Goal: Information Seeking & Learning: Learn about a topic

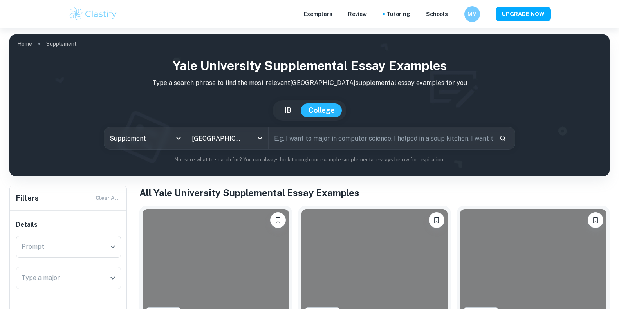
scroll to position [187, 0]
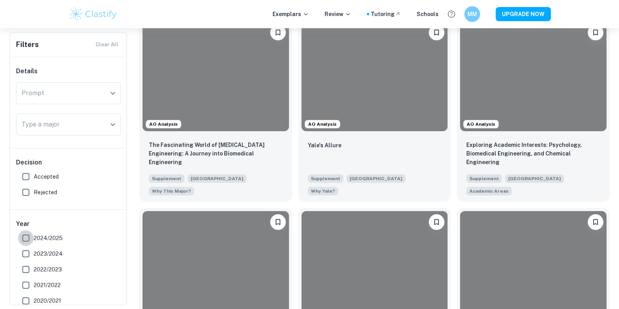
click at [26, 238] on input "2024/2025" at bounding box center [26, 238] width 16 height 16
checkbox input "true"
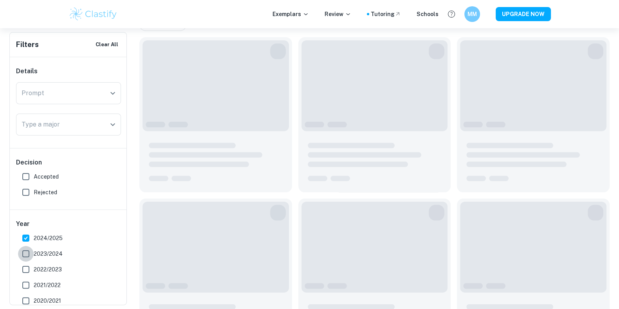
click at [26, 254] on input "2023/2024" at bounding box center [26, 254] width 16 height 16
checkbox input "true"
click at [29, 272] on input "2022/2023" at bounding box center [26, 269] width 16 height 16
checkbox input "true"
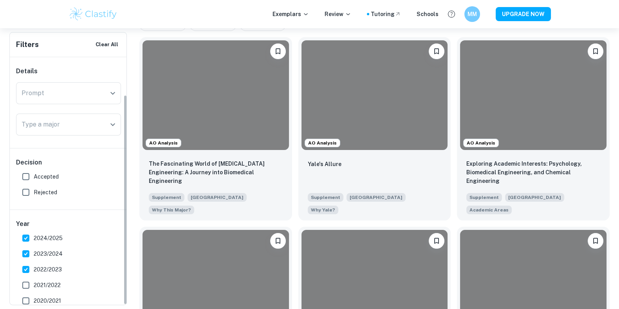
scroll to position [44, 0]
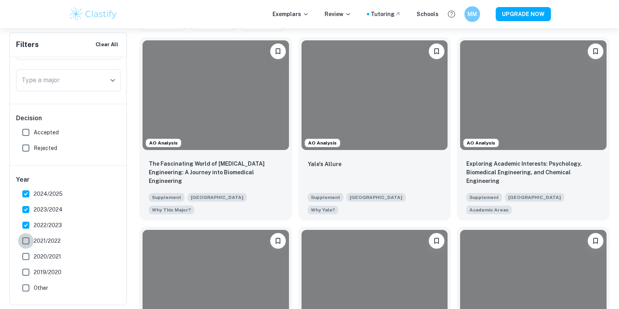
click at [30, 245] on input "2021/2022" at bounding box center [26, 241] width 16 height 16
checkbox input "true"
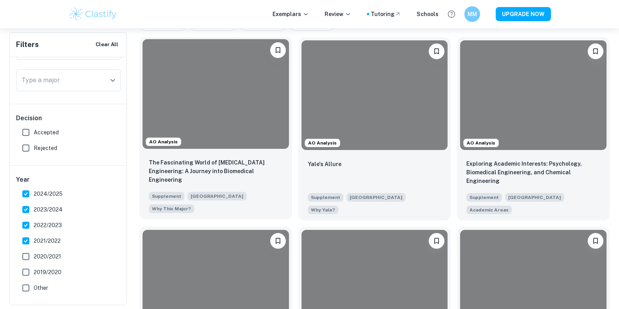
click at [250, 97] on div at bounding box center [215, 94] width 146 height 110
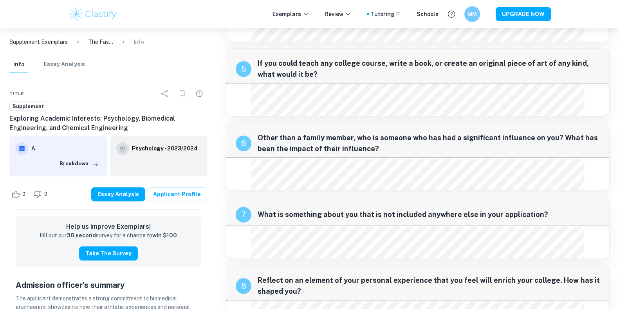
scroll to position [714, 0]
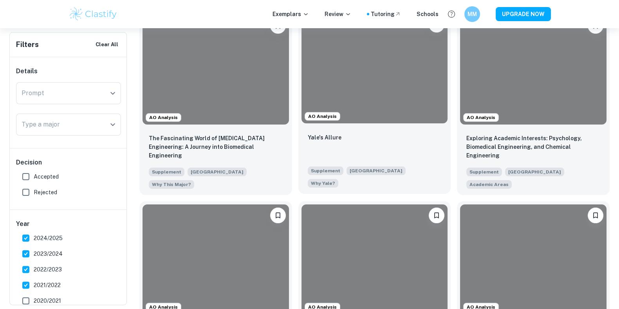
scroll to position [214, 0]
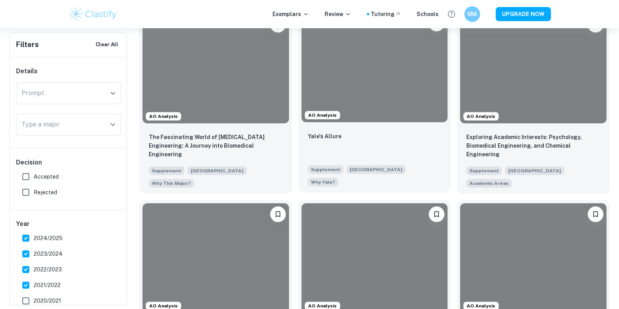
click at [370, 149] on div "Yale's Allure" at bounding box center [375, 144] width 134 height 27
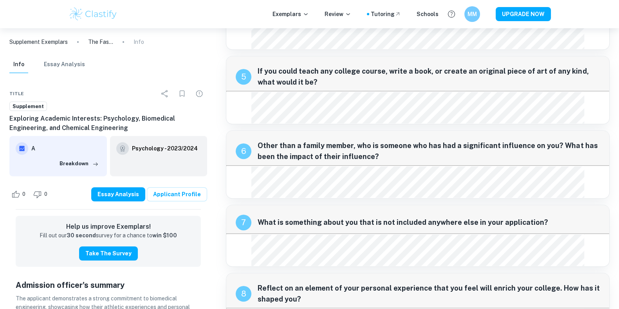
scroll to position [613, 0]
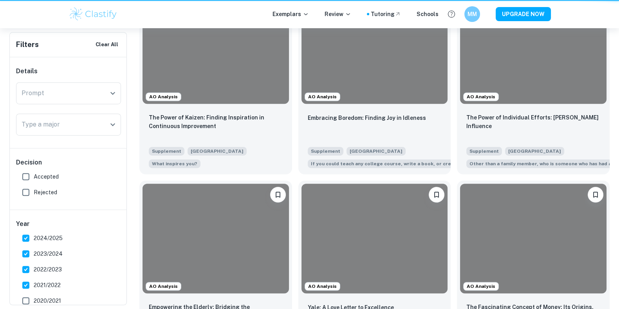
scroll to position [214, 0]
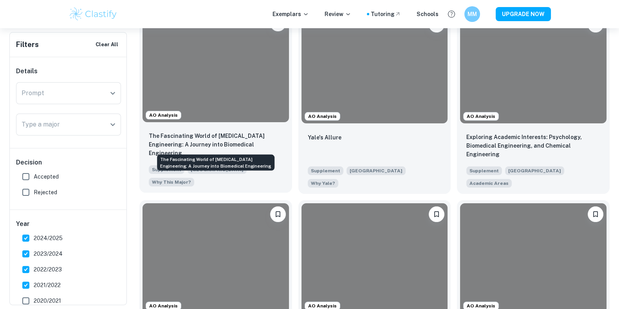
click at [211, 137] on p "The Fascinating World of [MEDICAL_DATA] Engineering: A Journey into Biomedical …" at bounding box center [216, 144] width 134 height 26
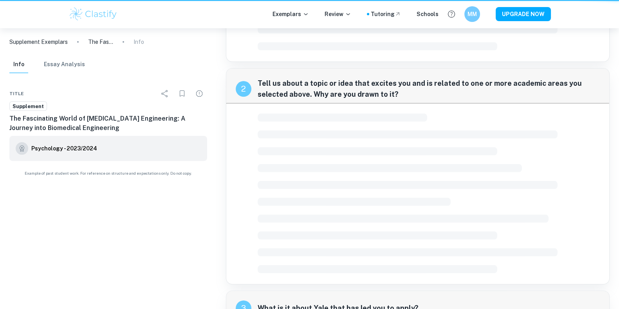
click at [211, 137] on div "Title Supplement The Fascinating World of [MEDICAL_DATA] Engineering: A Journey…" at bounding box center [108, 131] width 216 height 110
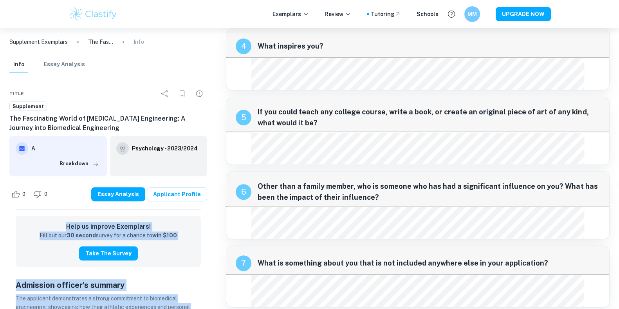
scroll to position [572, 0]
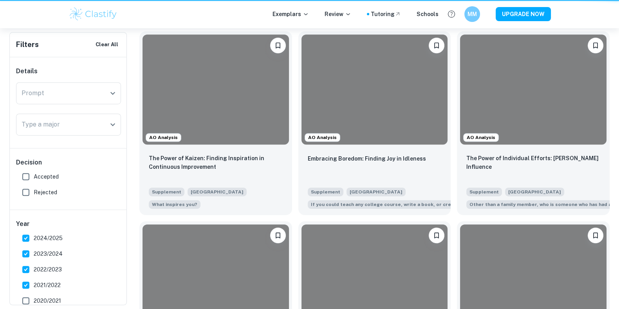
scroll to position [214, 0]
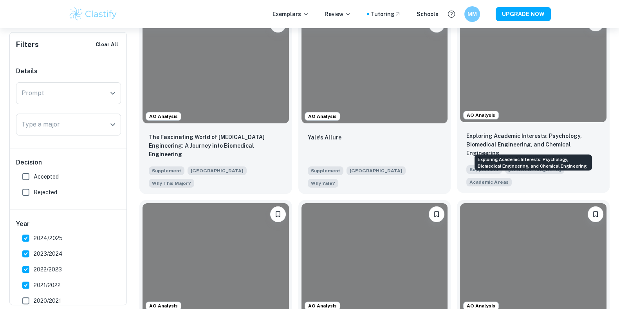
click at [550, 136] on p "Exploring Academic Interests: Psychology, Biomedical Engineering, and Chemical …" at bounding box center [533, 144] width 134 height 26
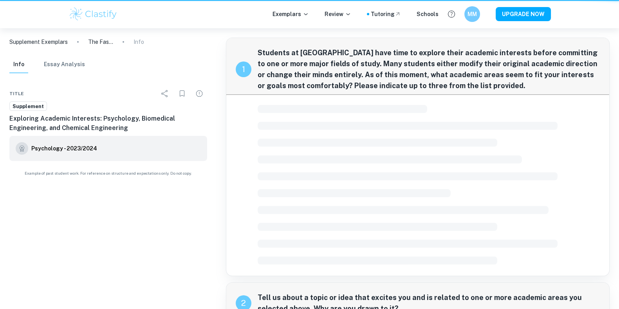
click at [550, 136] on div at bounding box center [417, 184] width 320 height 165
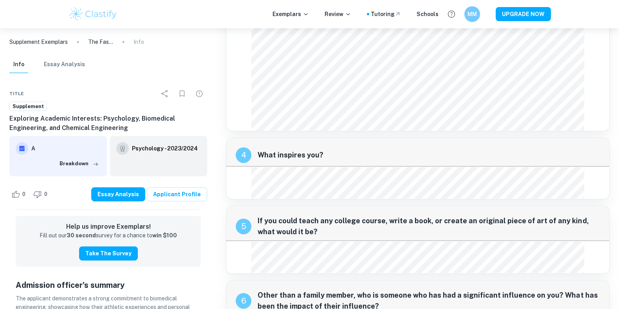
scroll to position [462, 0]
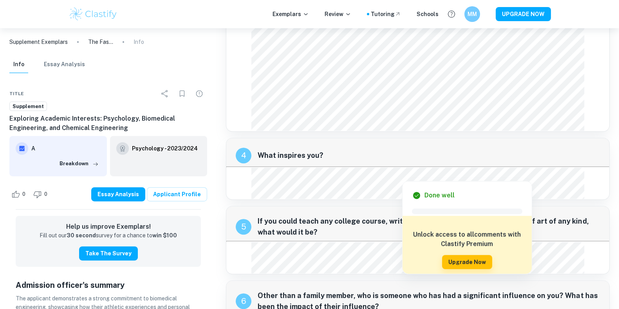
click at [356, 178] on div at bounding box center [402, 175] width 284 height 8
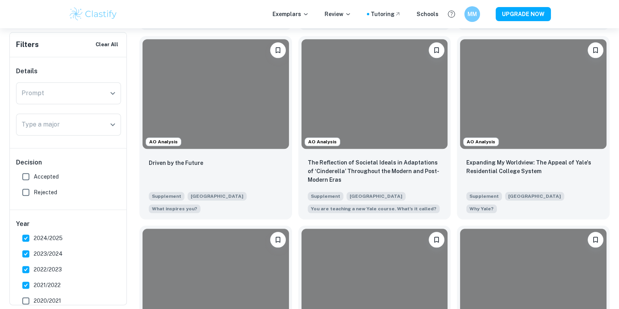
scroll to position [1134, 0]
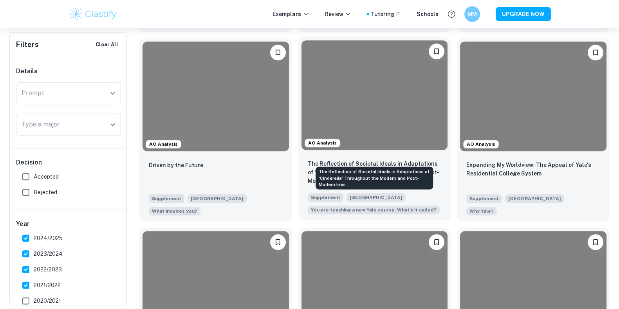
click at [382, 159] on p "The Reflection of Societal Ideals in Adaptations of ‘Cinderella’ Throughout the…" at bounding box center [375, 172] width 134 height 26
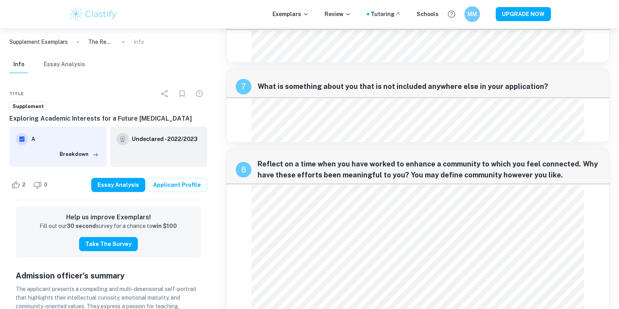
scroll to position [859, 0]
